Goal: Task Accomplishment & Management: Complete application form

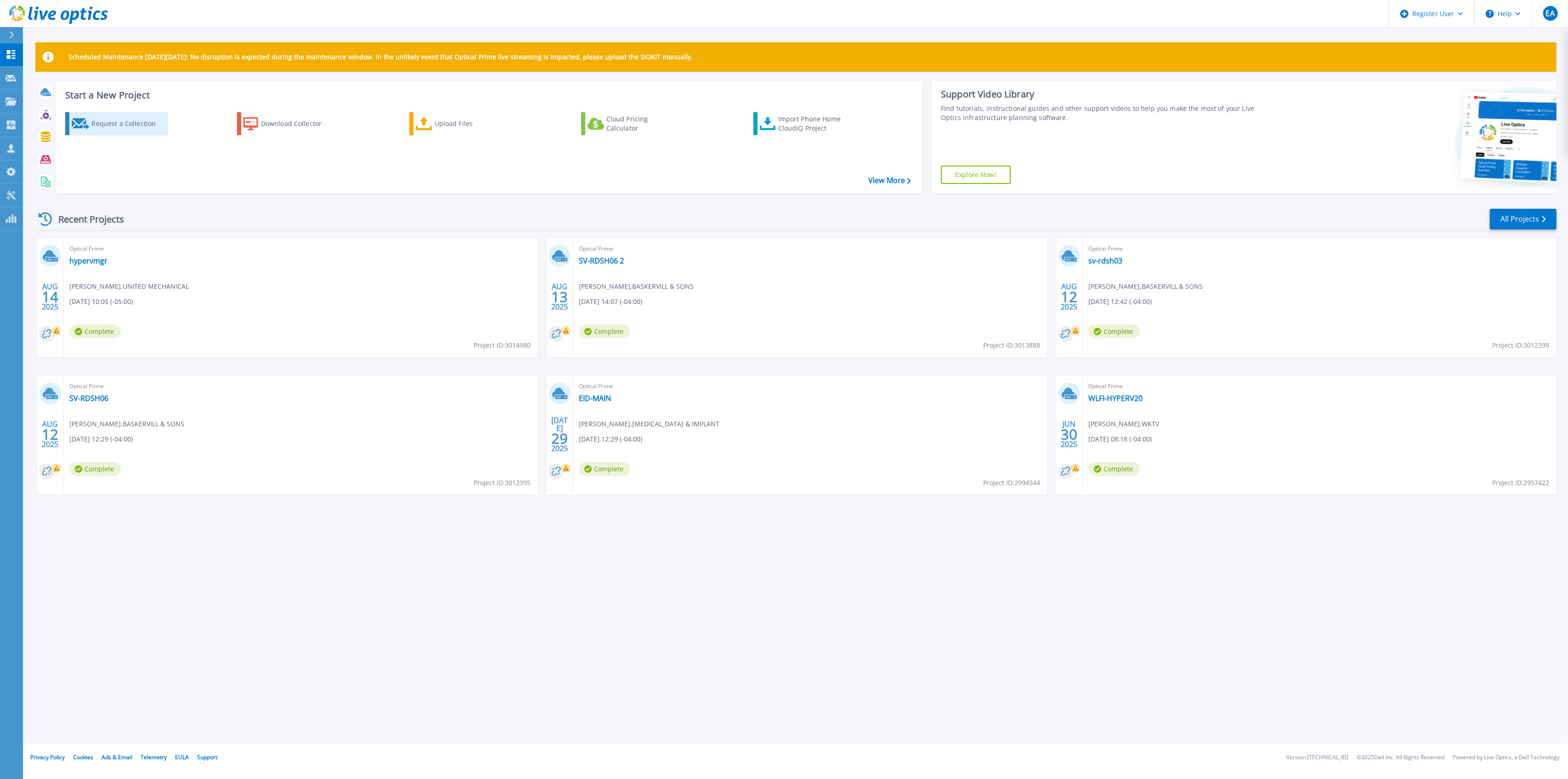
drag, startPoint x: 142, startPoint y: 121, endPoint x: 147, endPoint y: 123, distance: 5.4
click at [142, 121] on div "Request a Collection" at bounding box center [128, 124] width 74 height 18
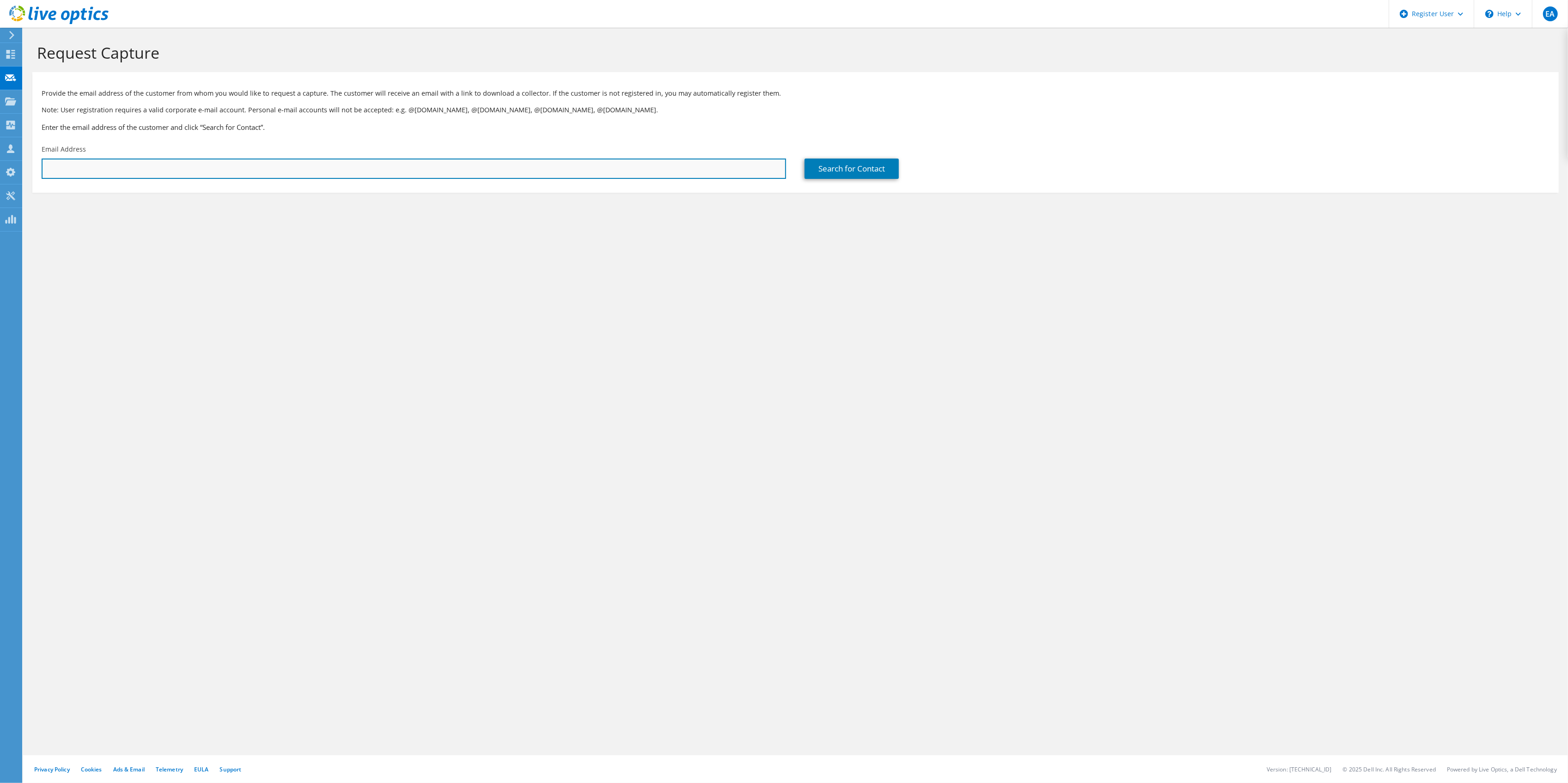
click at [569, 163] on input "text" at bounding box center [414, 168] width 745 height 20
paste input "[PERSON_NAME][EMAIL_ADDRESS][DOMAIN_NAME]"
type input "[PERSON_NAME][EMAIL_ADDRESS][DOMAIN_NAME]"
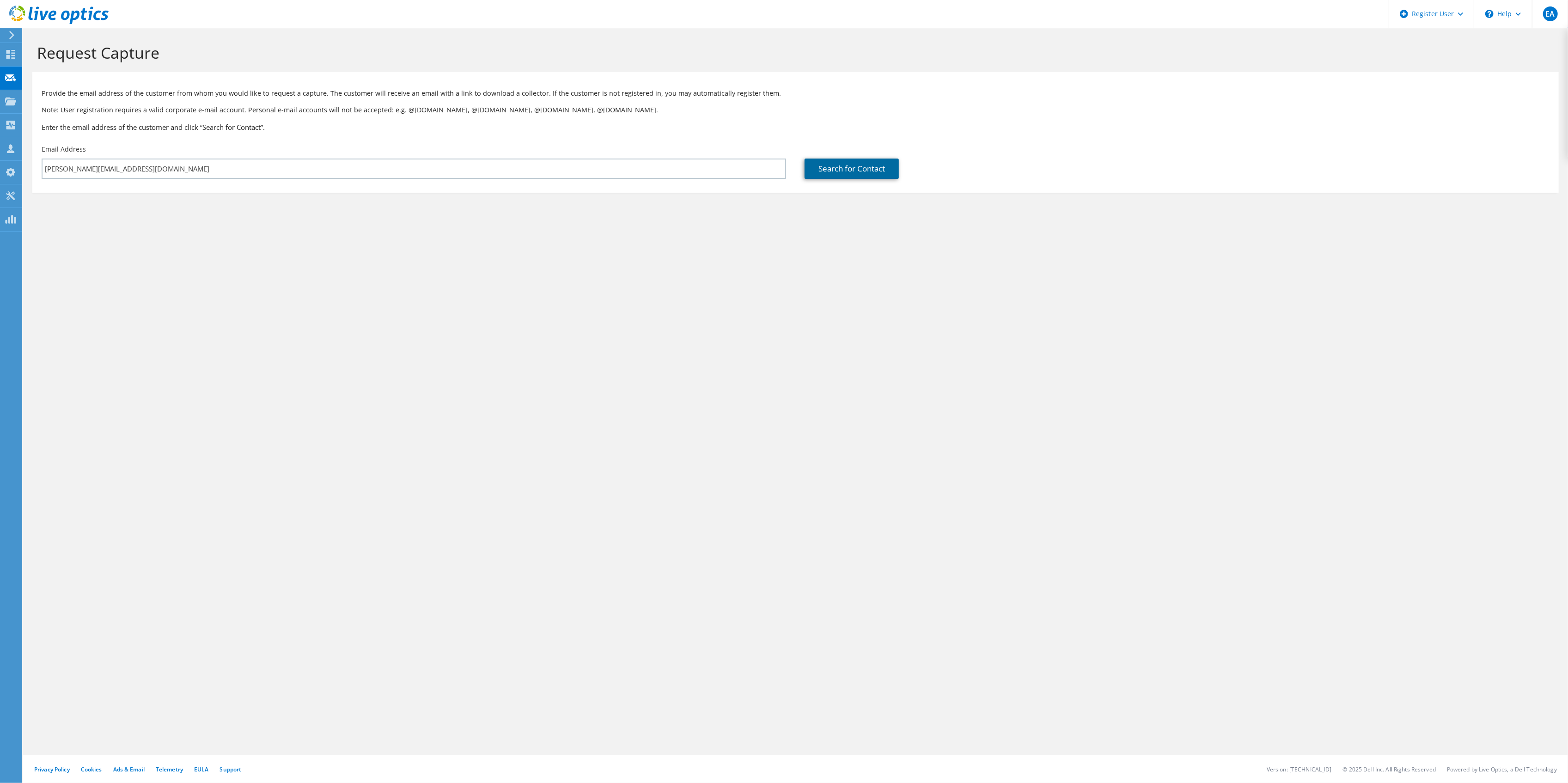
click at [856, 167] on link "Search for Contact" at bounding box center [852, 168] width 94 height 20
type input "DANNON PROJECT"
type input "[PERSON_NAME]"
type input "[GEOGRAPHIC_DATA]"
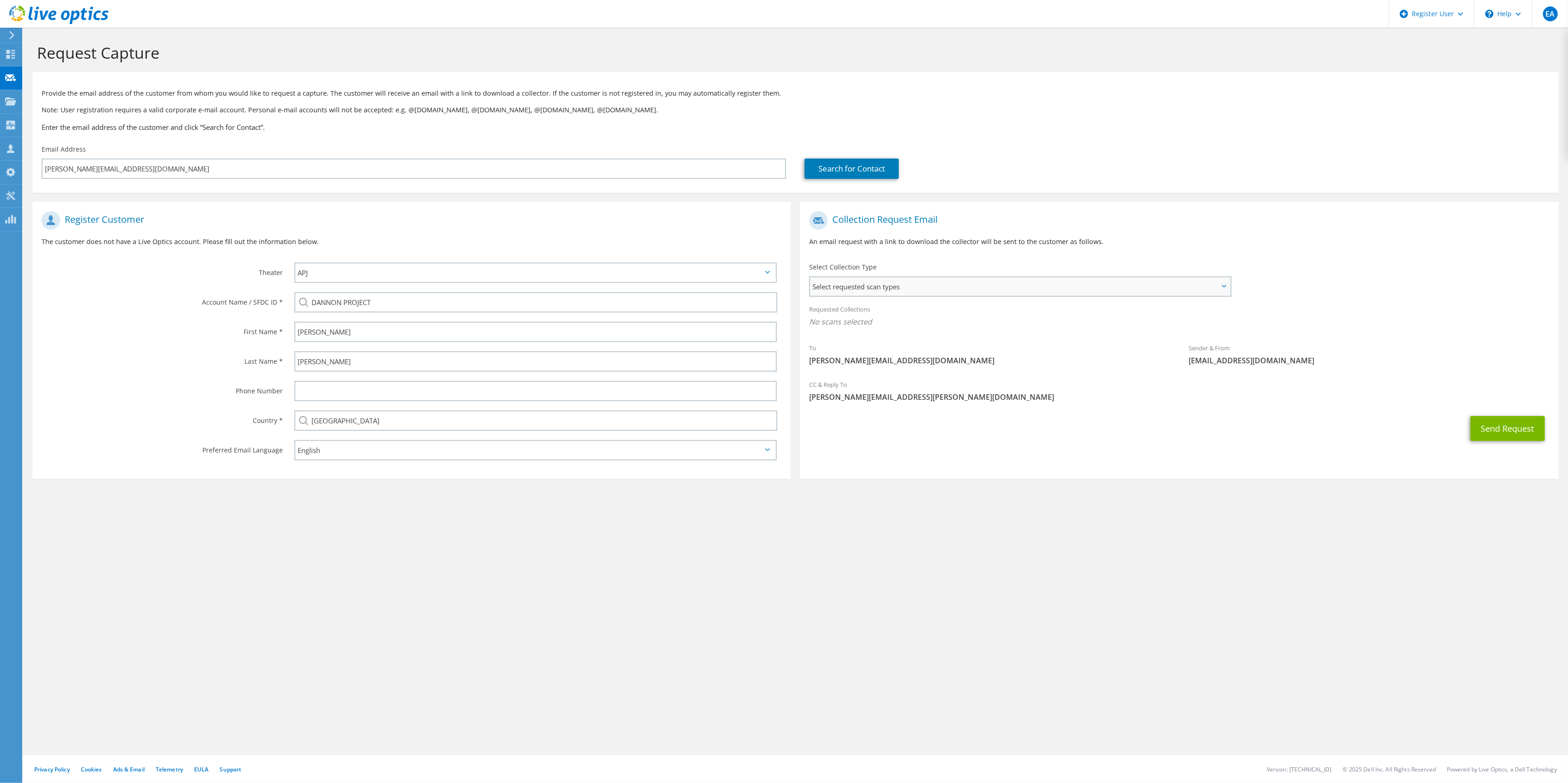
click at [918, 280] on span "Select requested scan types" at bounding box center [1019, 287] width 419 height 18
click at [866, 313] on label "Optical Prime" at bounding box center [857, 315] width 56 height 11
click at [0, 0] on input "Optical Prime" at bounding box center [0, 0] width 0 height 0
click at [1206, 305] on li "Server Virtualization" at bounding box center [1019, 304] width 413 height 11
click at [1360, 313] on div "Requested Collections No scans selected Optical Prime" at bounding box center [1179, 318] width 759 height 37
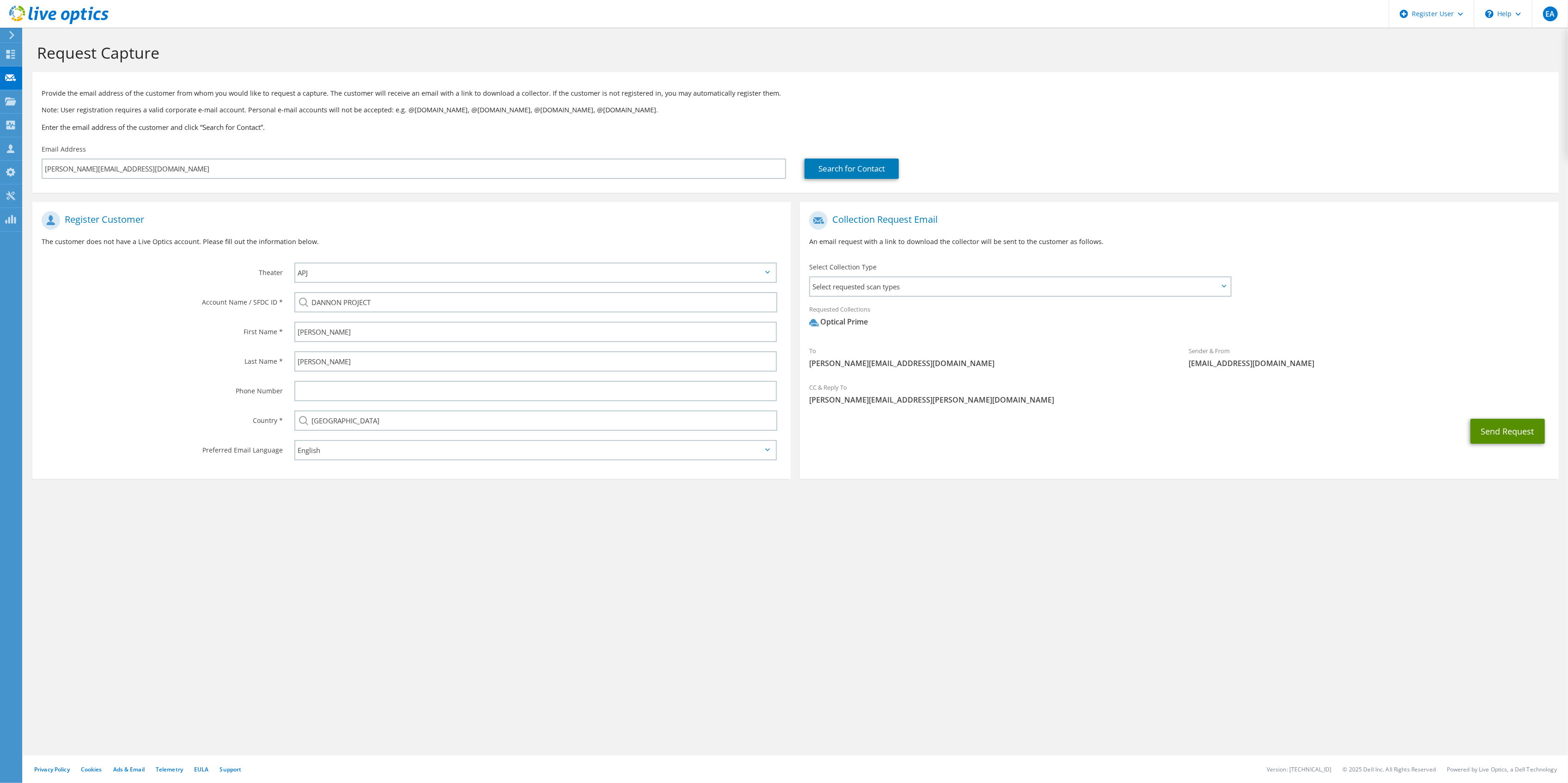
click at [1487, 432] on button "Send Request" at bounding box center [1508, 431] width 75 height 25
